Goal: Task Accomplishment & Management: Complete application form

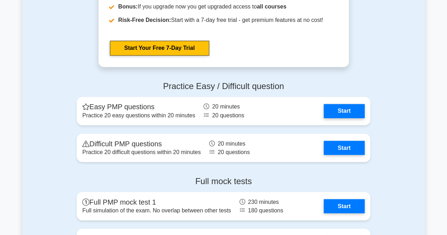
scroll to position [1910, 0]
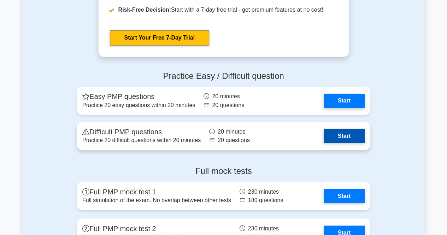
click at [347, 134] on link "Start" at bounding box center [344, 136] width 41 height 14
